Goal: Information Seeking & Learning: Learn about a topic

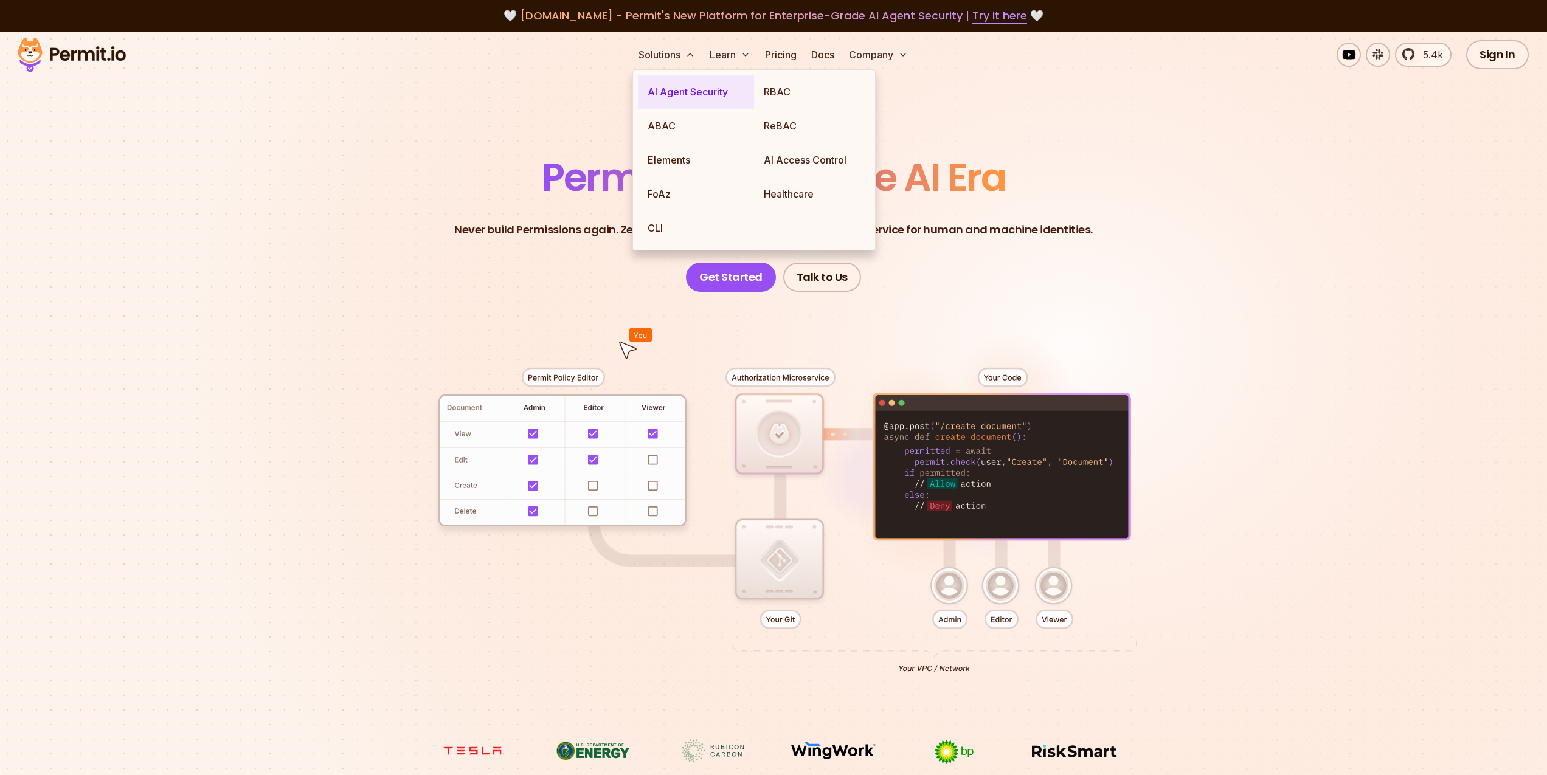
click at [675, 91] on link "AI Agent Security" at bounding box center [696, 92] width 116 height 34
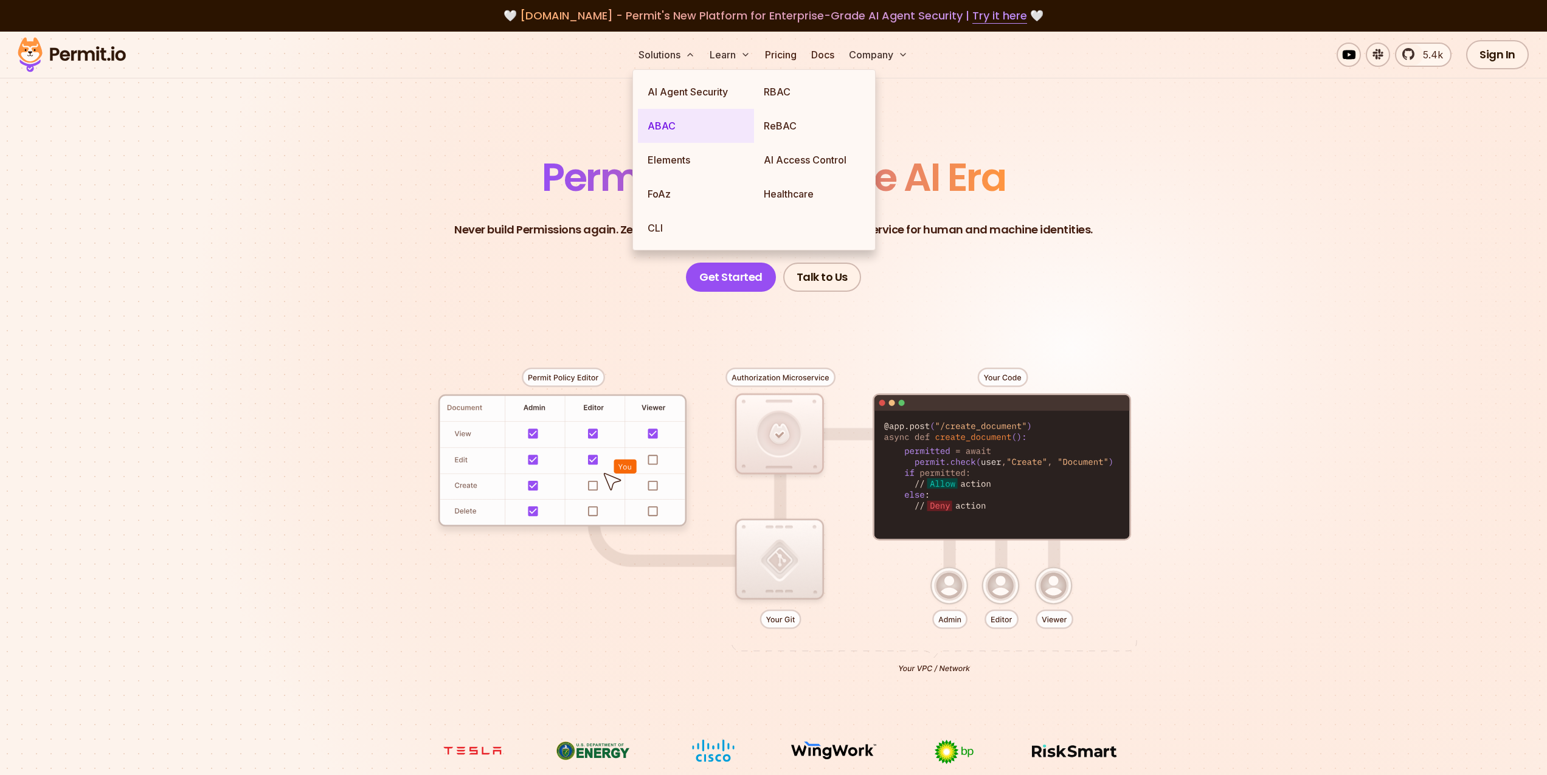
click at [693, 124] on link "ABAC" at bounding box center [696, 126] width 116 height 34
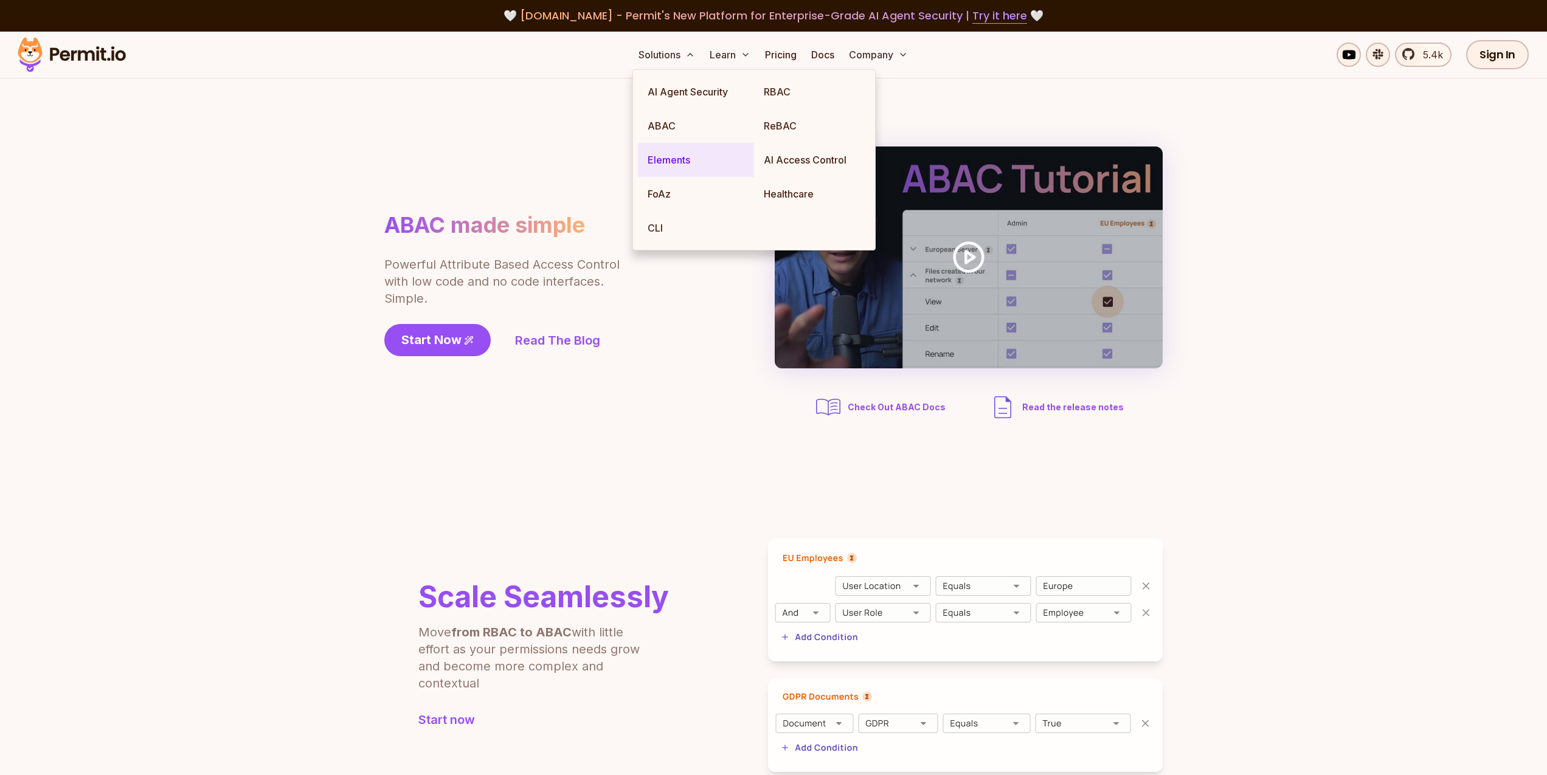
click at [686, 157] on link "Elements" at bounding box center [696, 160] width 116 height 34
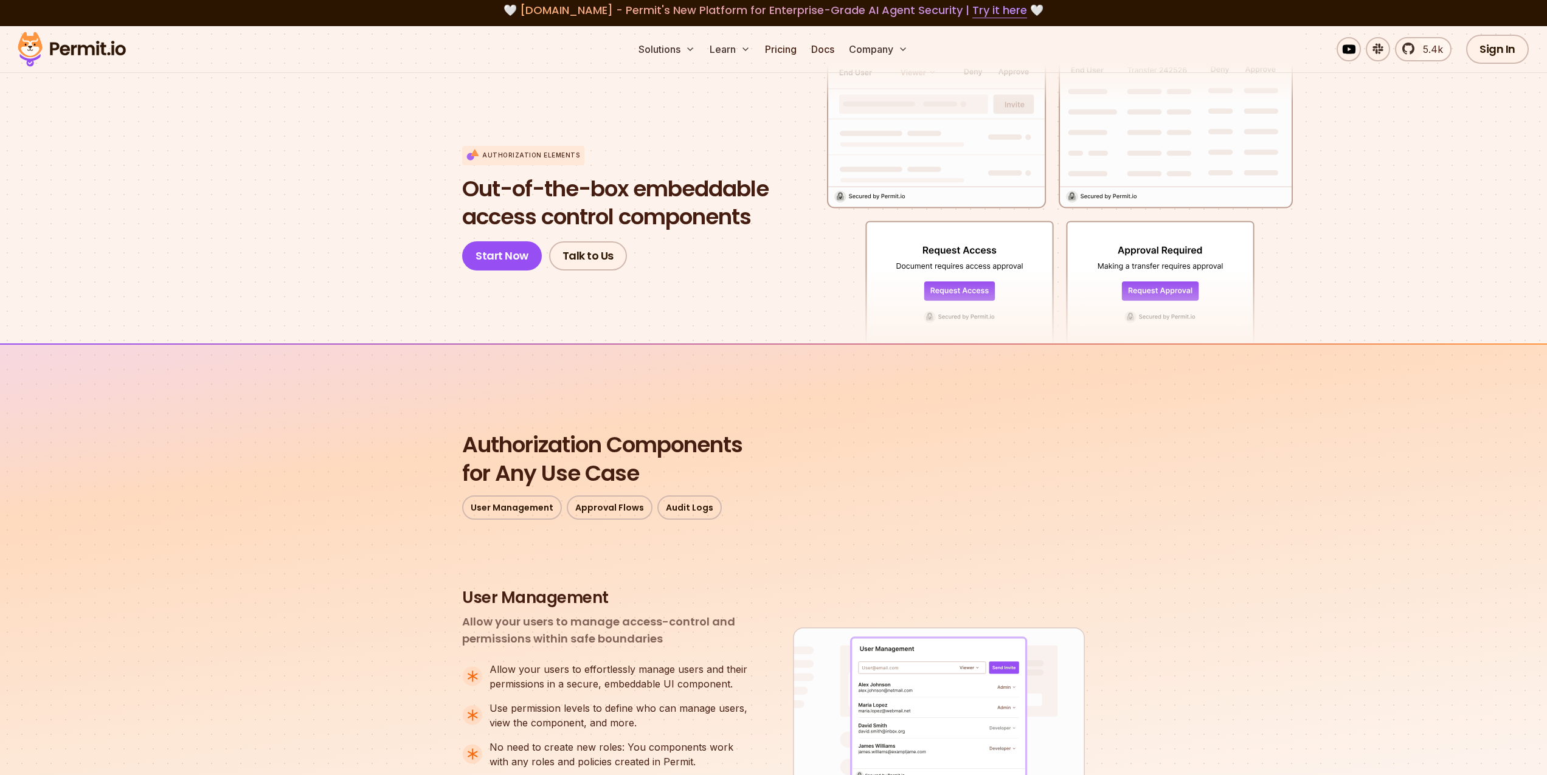
scroll to position [5, 0]
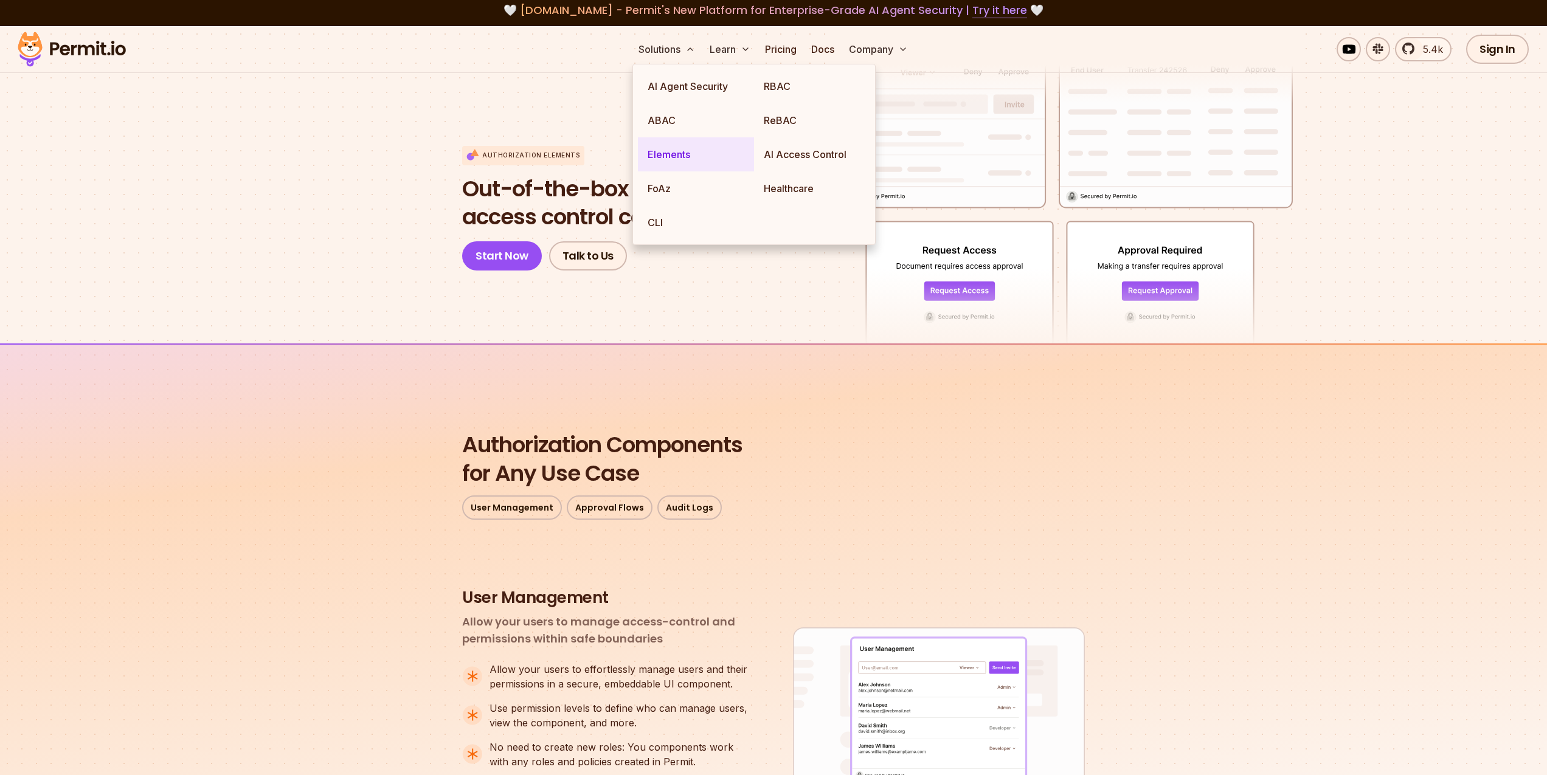
click at [696, 154] on link "Elements" at bounding box center [696, 154] width 116 height 34
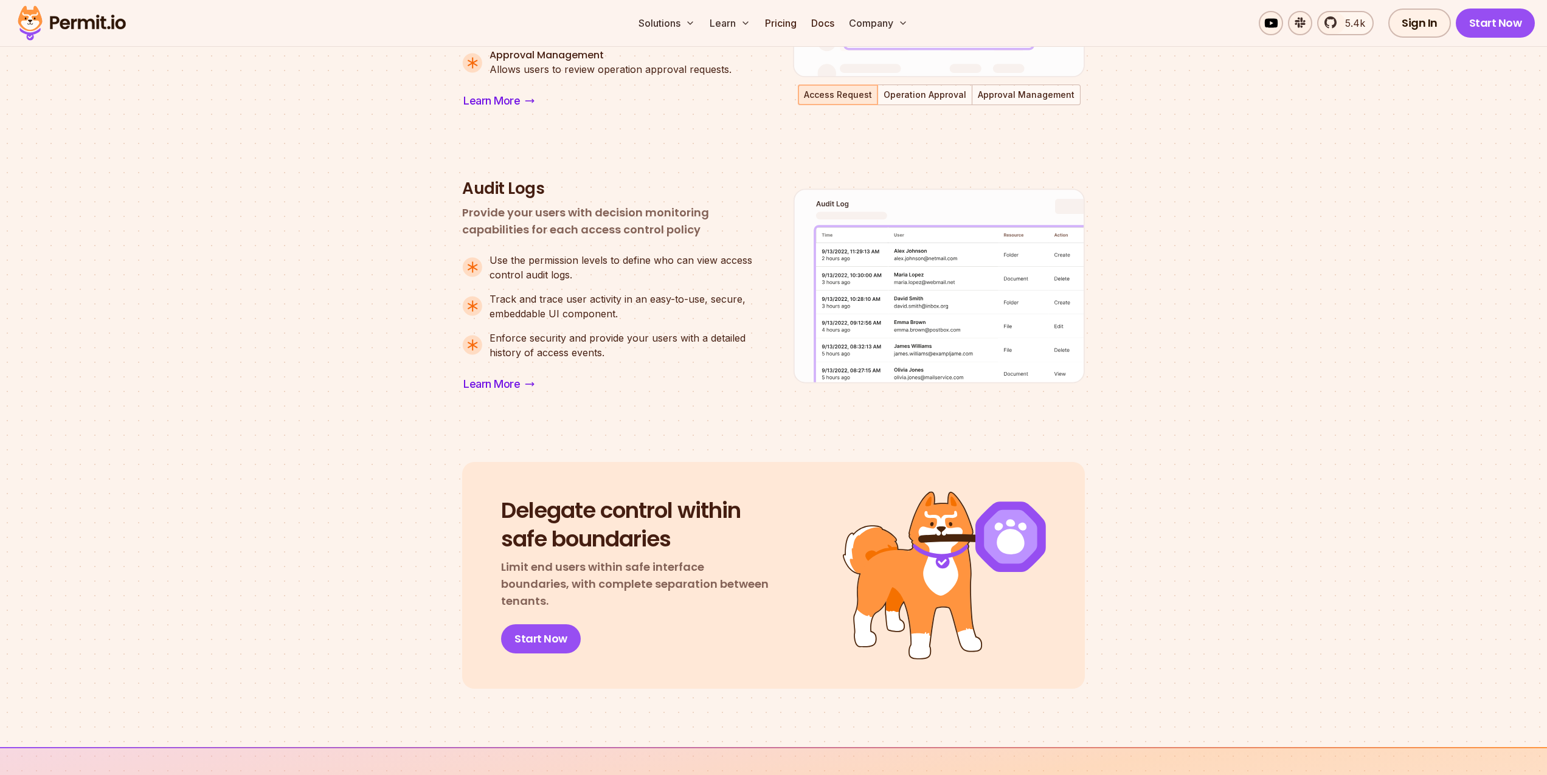
scroll to position [977, 0]
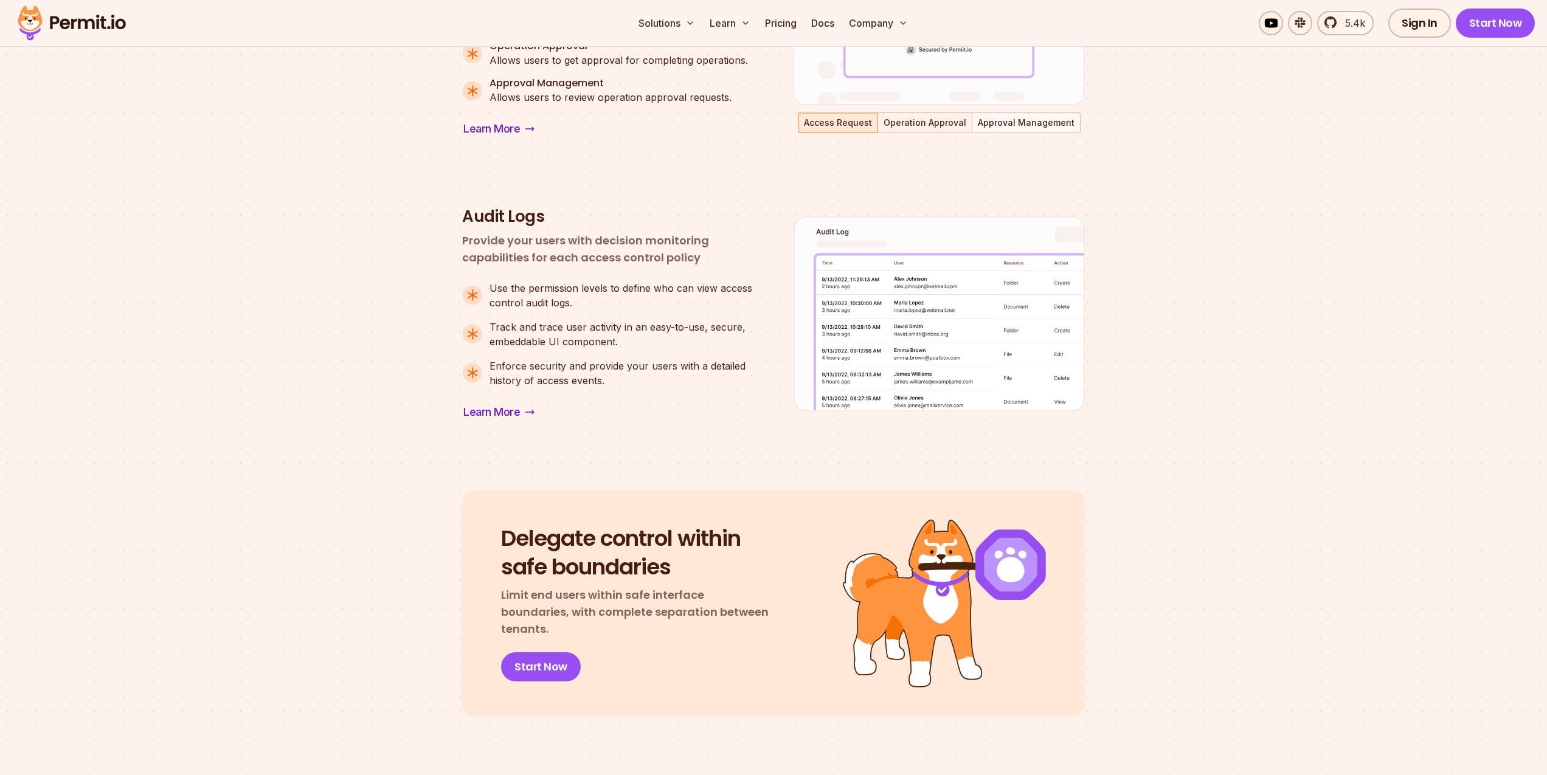
click at [911, 121] on button "Operation Approval" at bounding box center [925, 123] width 92 height 18
click at [999, 118] on button "Approval Management" at bounding box center [1026, 123] width 106 height 18
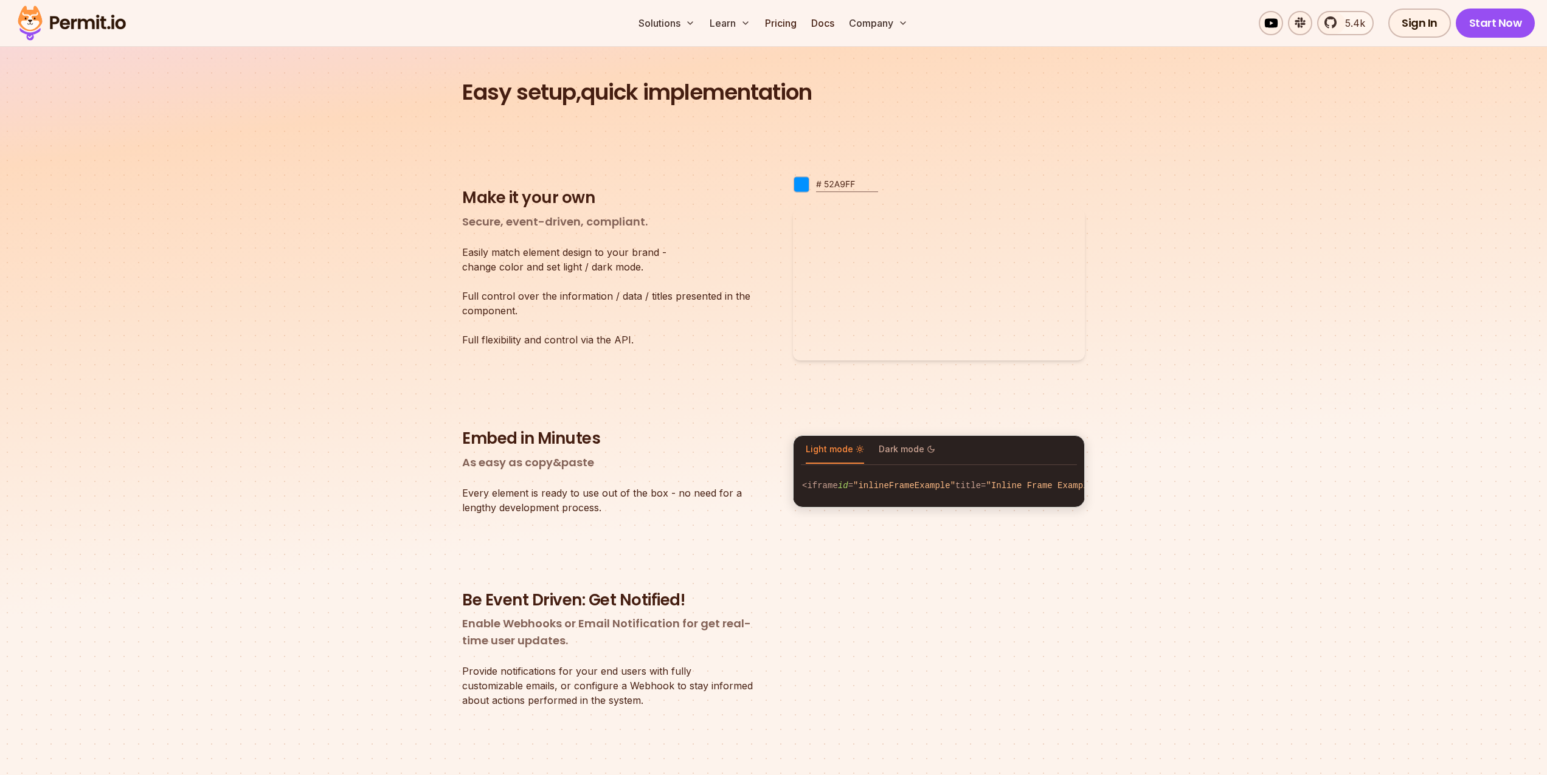
scroll to position [1766, 0]
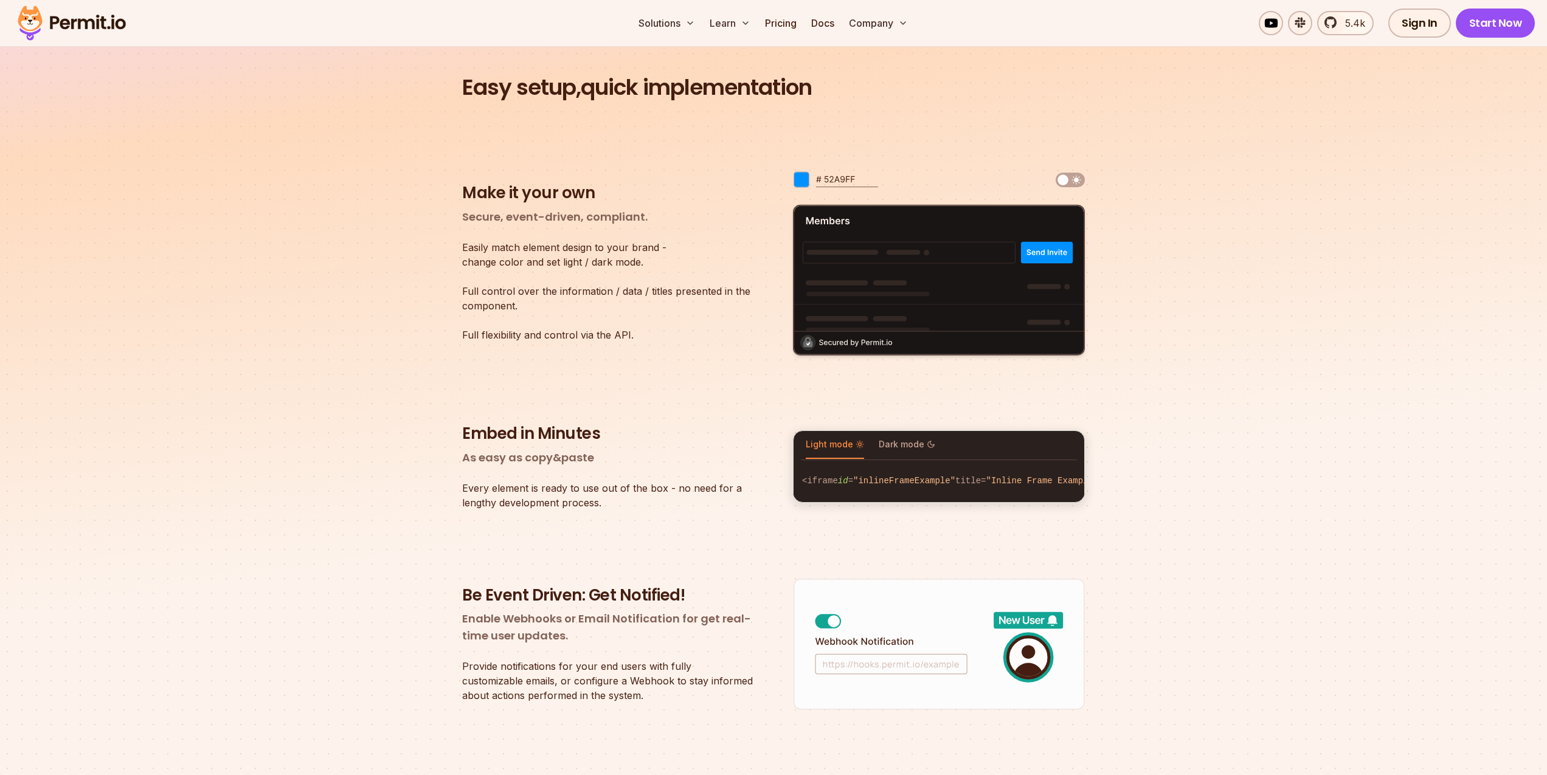
click at [1078, 170] on div at bounding box center [939, 180] width 292 height 20
click at [1076, 180] on img at bounding box center [1069, 180] width 29 height 15
click at [1069, 180] on img at bounding box center [1062, 180] width 15 height 15
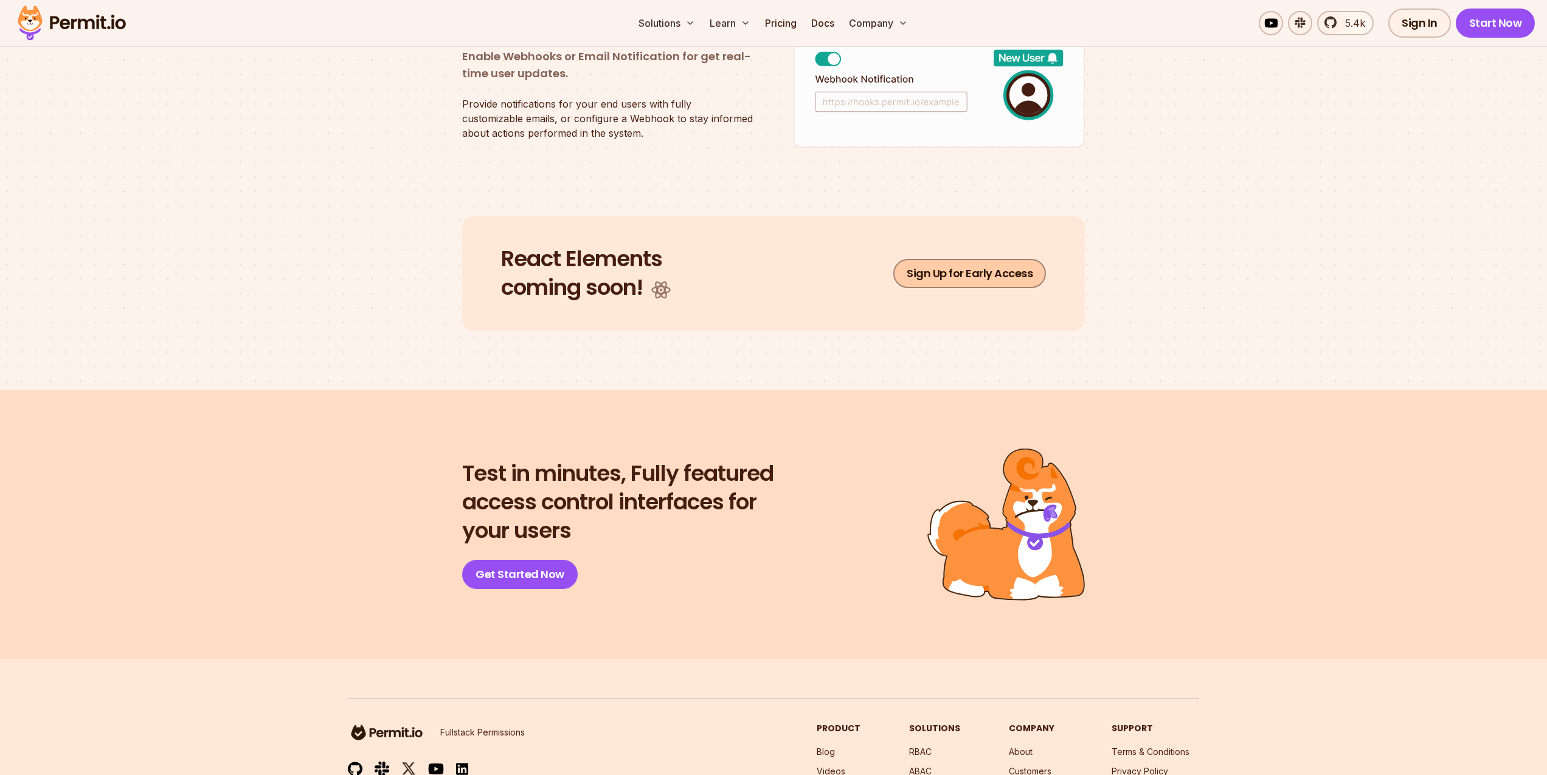
scroll to position [2367, 0]
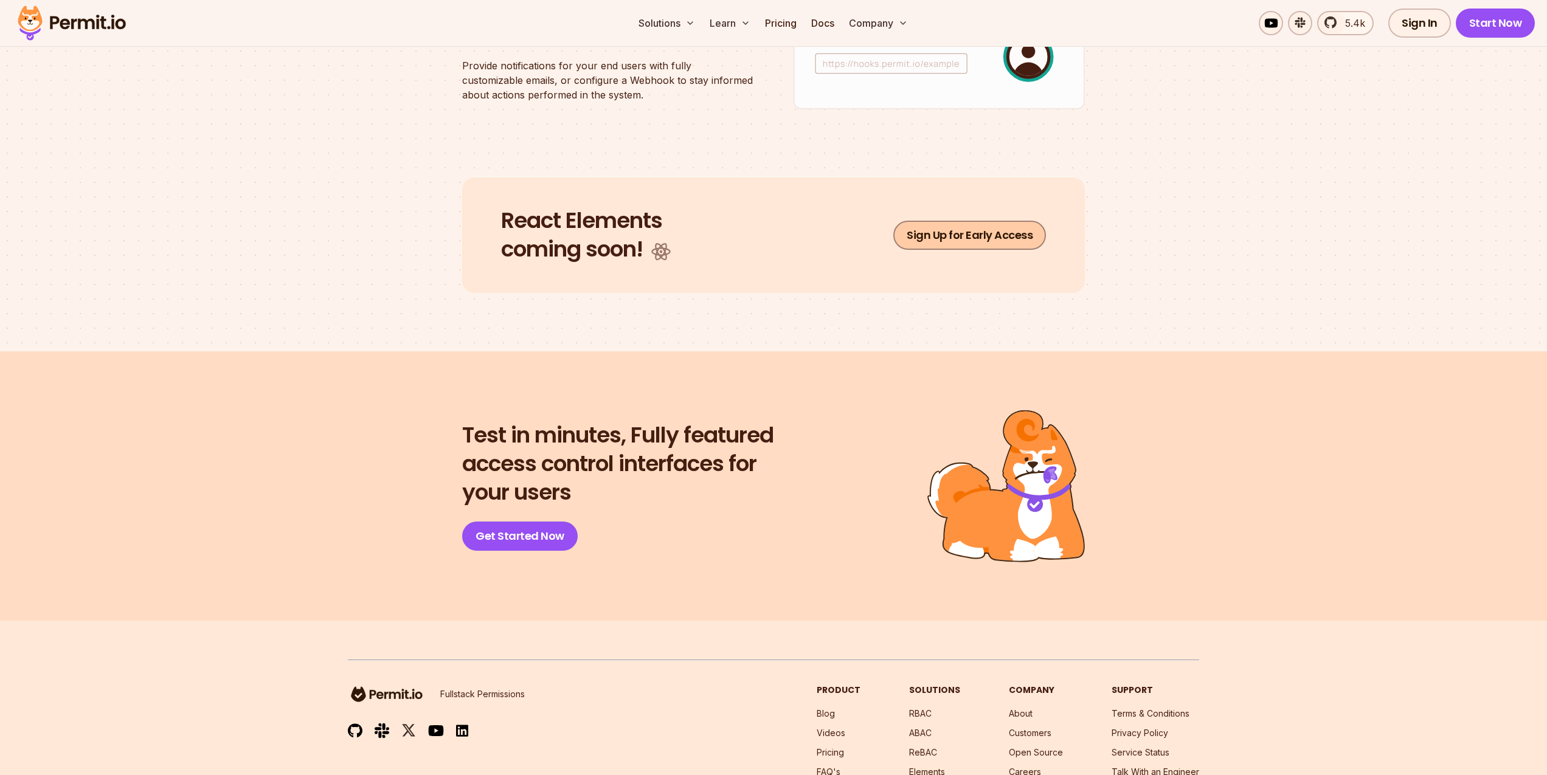
click at [1000, 241] on link "Sign Up for Early Access" at bounding box center [969, 235] width 153 height 29
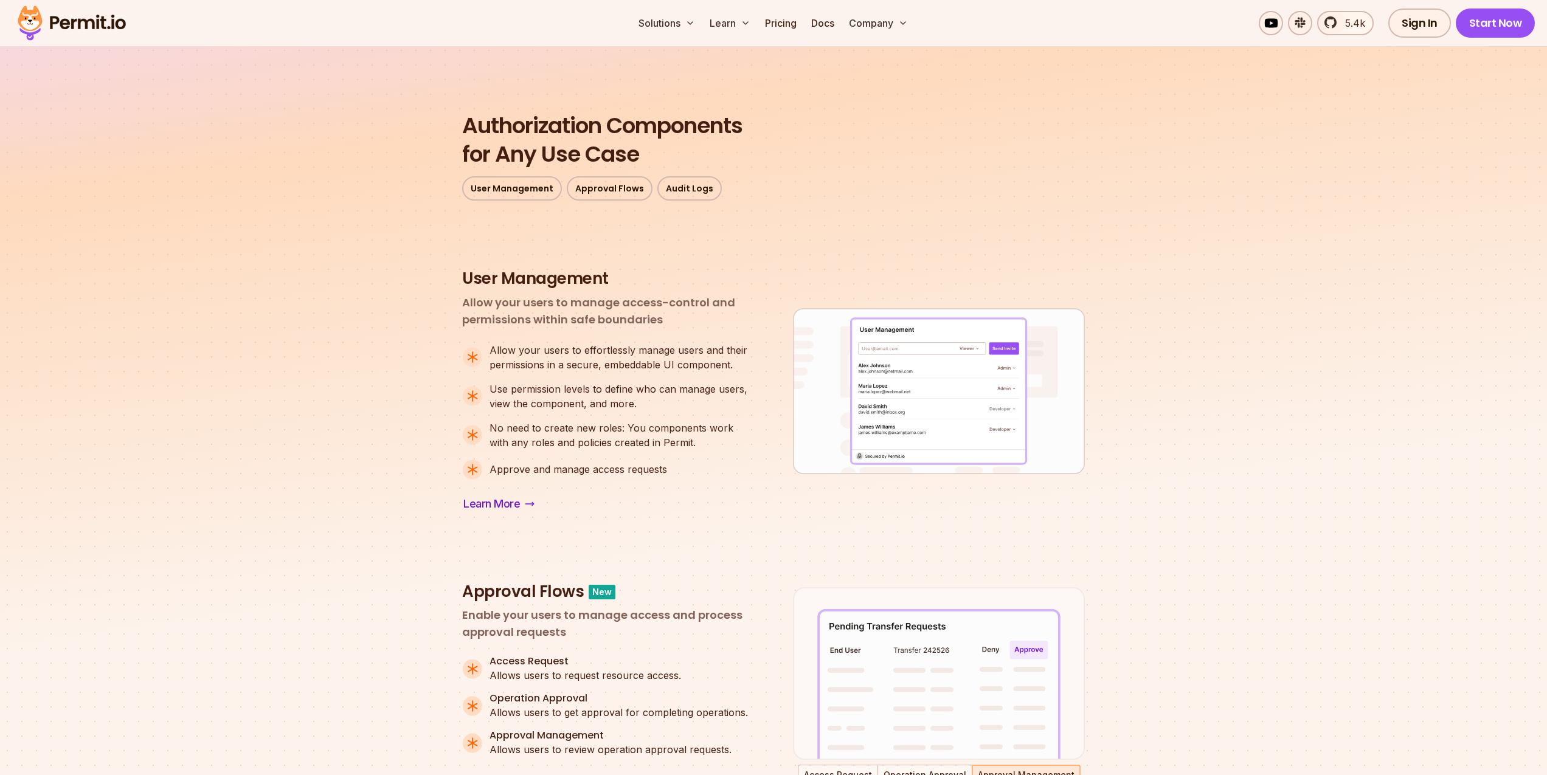
scroll to position [0, 0]
